Goal: Task Accomplishment & Management: Use online tool/utility

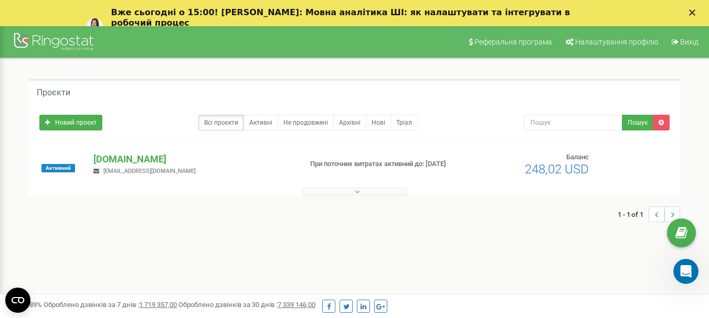
click at [357, 193] on icon at bounding box center [357, 191] width 5 height 7
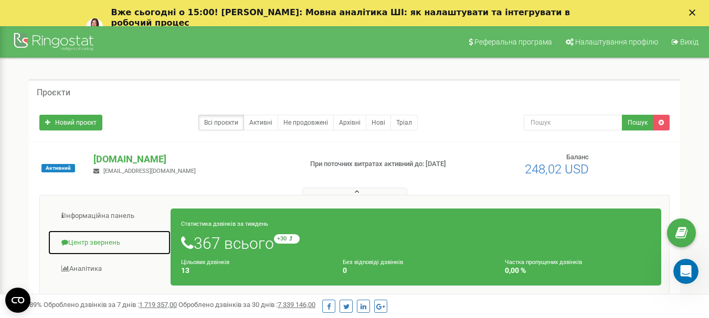
click at [93, 243] on link "Центр звернень" at bounding box center [109, 243] width 123 height 26
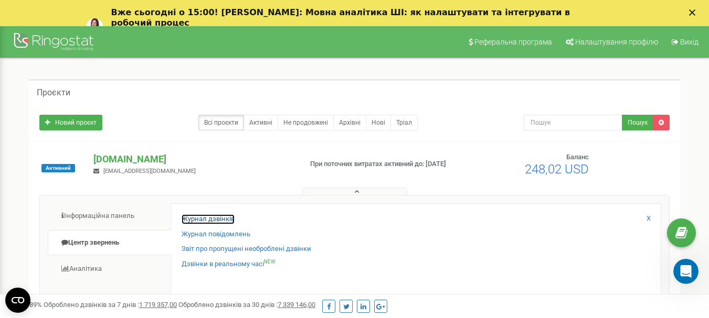
click at [226, 219] on link "Журнал дзвінків" at bounding box center [207, 219] width 53 height 10
